Goal: Check status: Check status

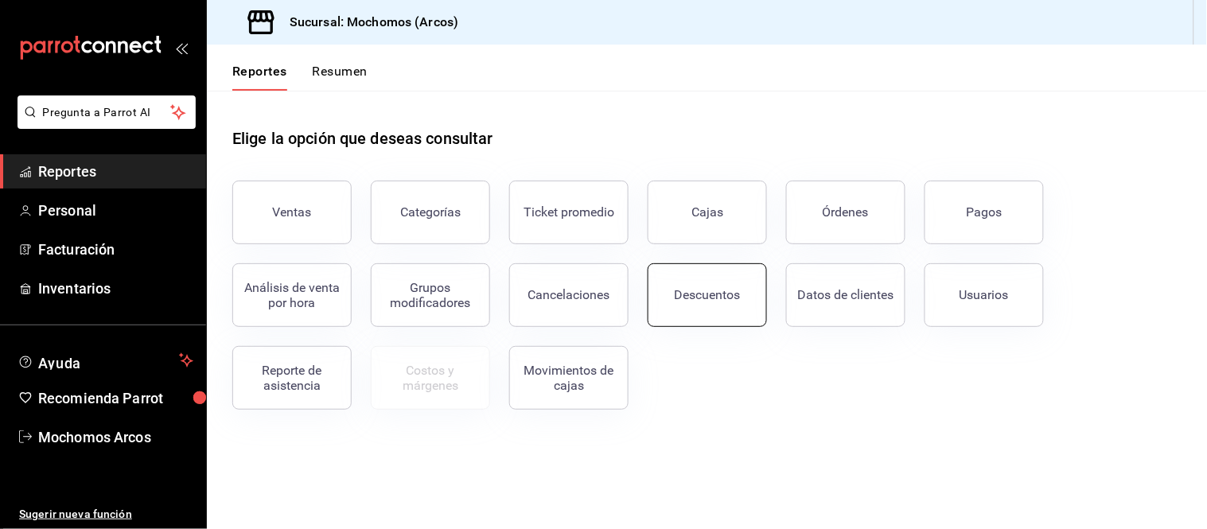
click at [695, 302] on div "Descuentos" at bounding box center [708, 294] width 66 height 15
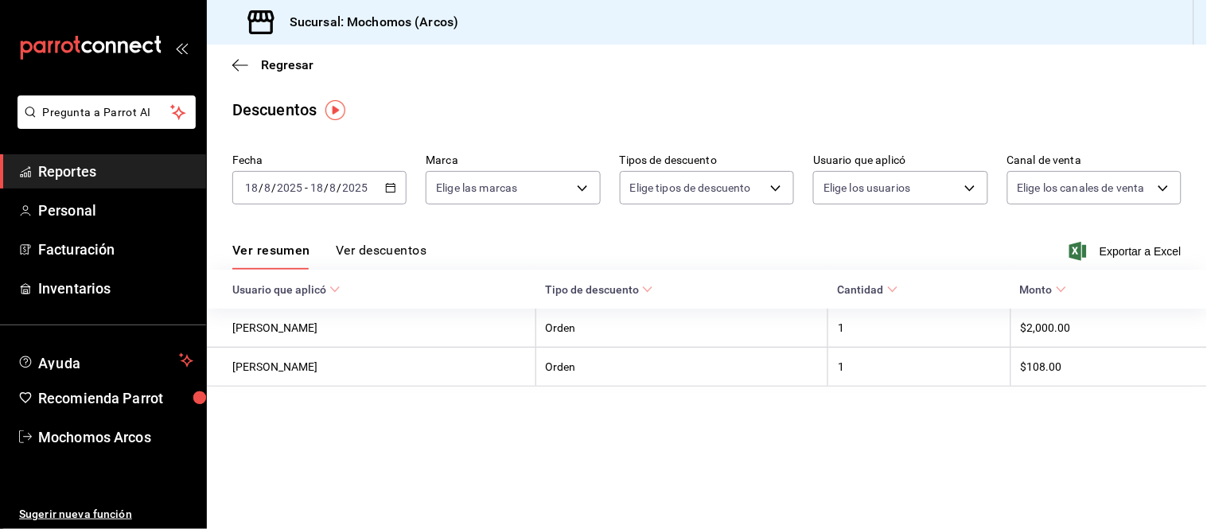
click at [394, 189] on icon "button" at bounding box center [390, 187] width 11 height 11
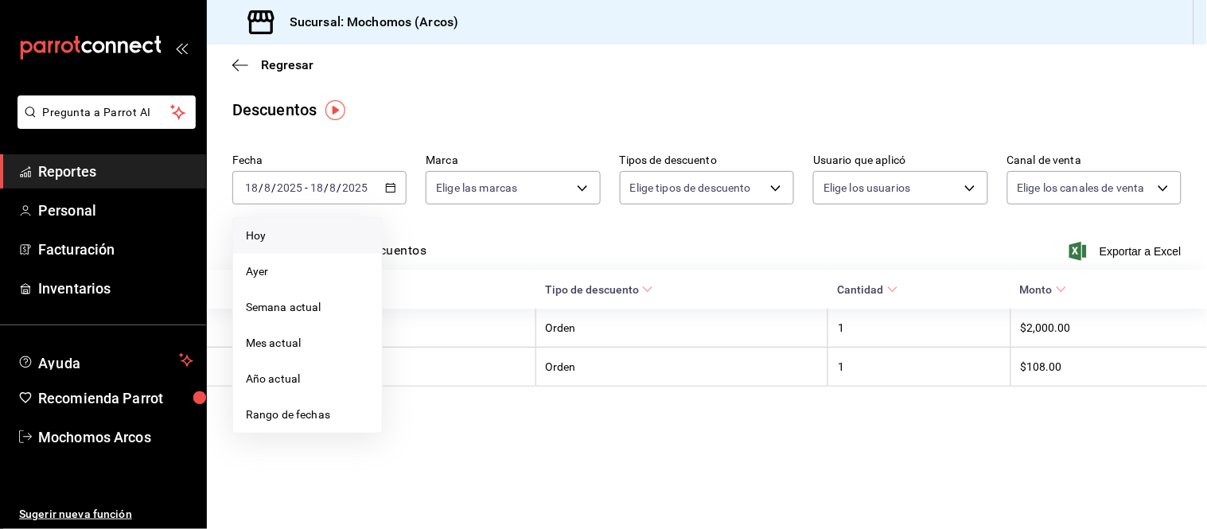
click at [257, 234] on span "Hoy" at bounding box center [307, 236] width 123 height 17
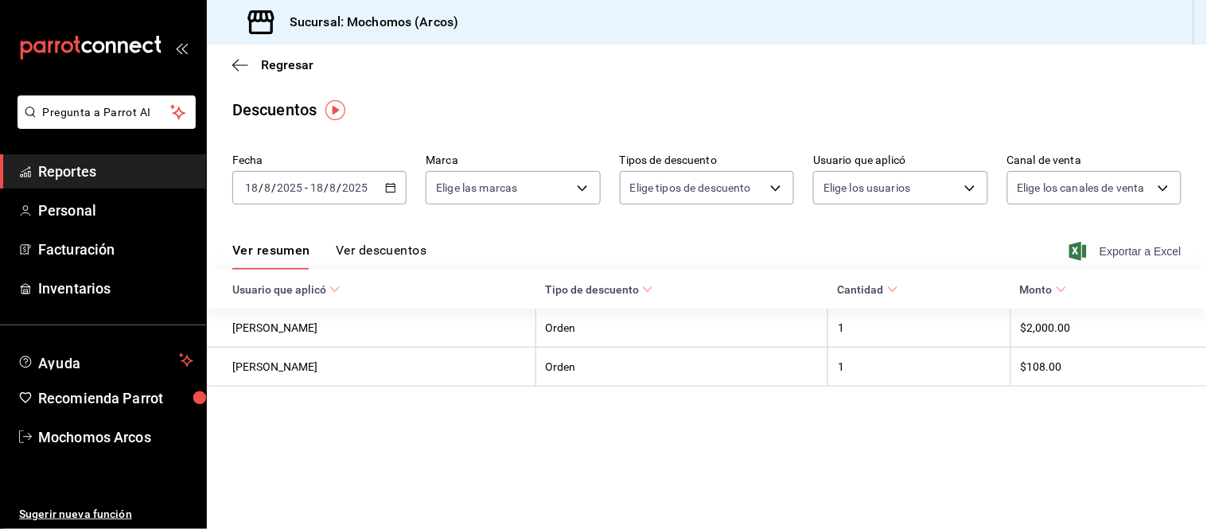
click at [1079, 250] on icon "button" at bounding box center [1079, 251] width 18 height 19
